Goal: Go to known website: Access a specific website the user already knows

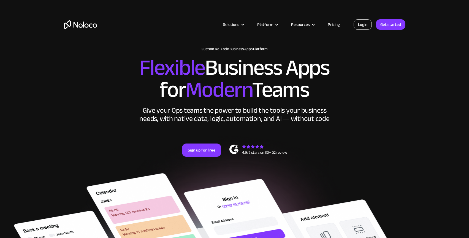
click at [363, 23] on link "Login" at bounding box center [362, 24] width 18 height 10
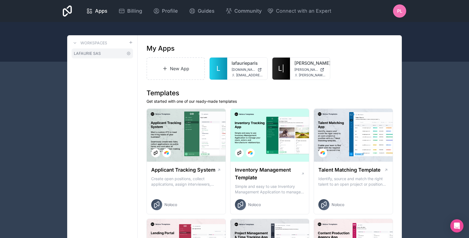
click at [95, 56] on span "LAFAURIE SAS" at bounding box center [87, 54] width 27 height 6
click at [298, 72] on span "[PERSON_NAME][DOMAIN_NAME]" at bounding box center [306, 69] width 24 height 4
